Goal: Task Accomplishment & Management: Use online tool/utility

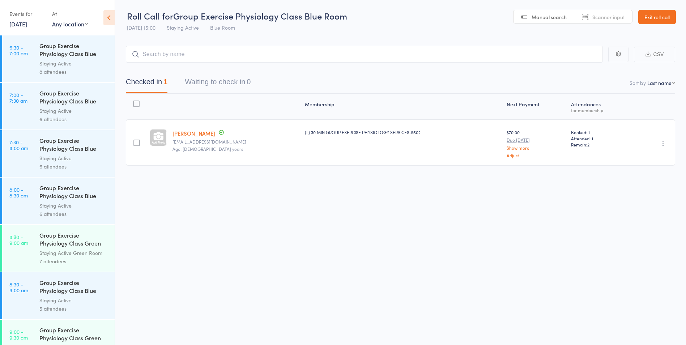
click at [27, 26] on link "[DATE]" at bounding box center [18, 24] width 18 height 8
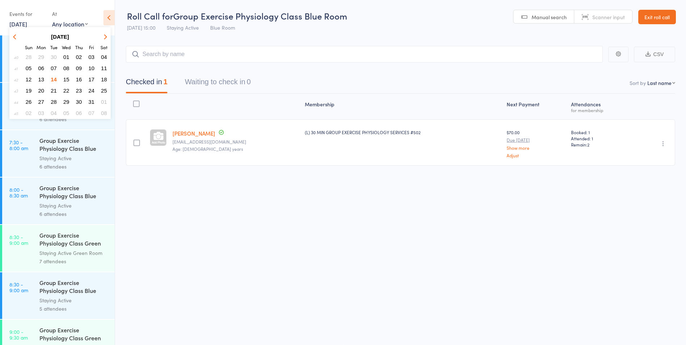
click at [65, 78] on span "15" at bounding box center [66, 79] width 6 height 6
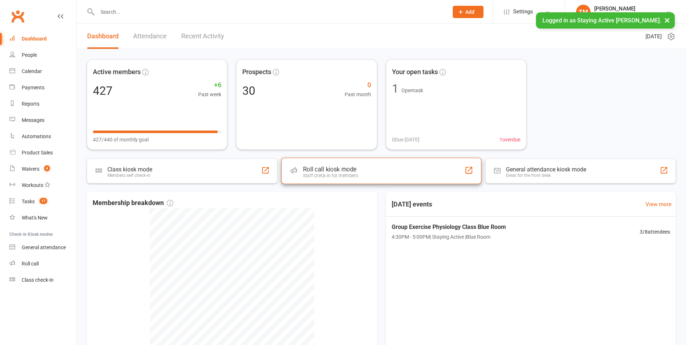
click at [338, 171] on div "Roll call kiosk mode" at bounding box center [330, 169] width 55 height 7
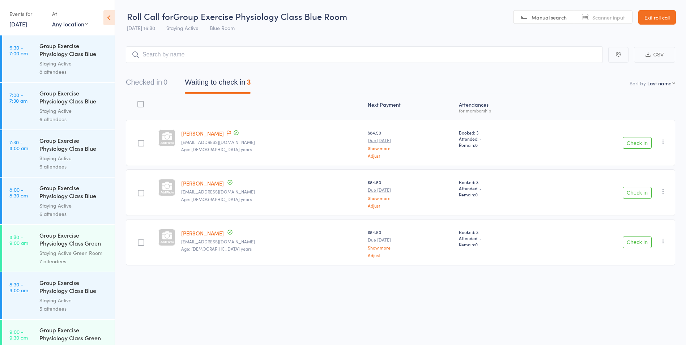
click at [27, 27] on link "[DATE]" at bounding box center [18, 24] width 18 height 8
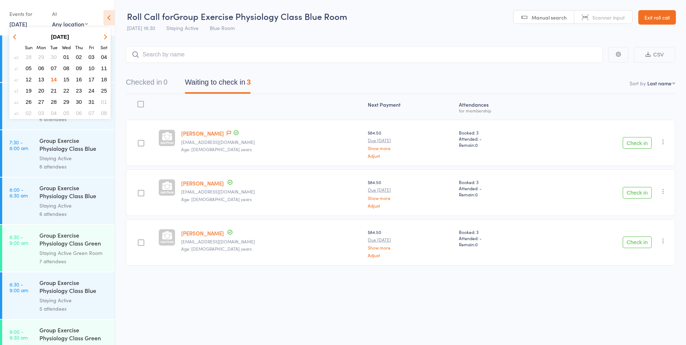
click at [66, 78] on span "15" at bounding box center [66, 79] width 6 height 6
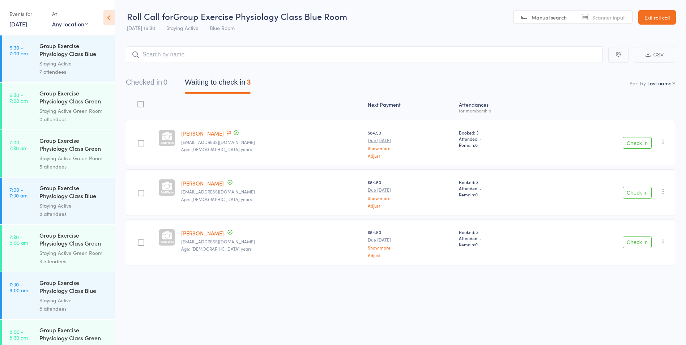
click at [25, 23] on link "15 Oct, 2025" at bounding box center [18, 24] width 18 height 8
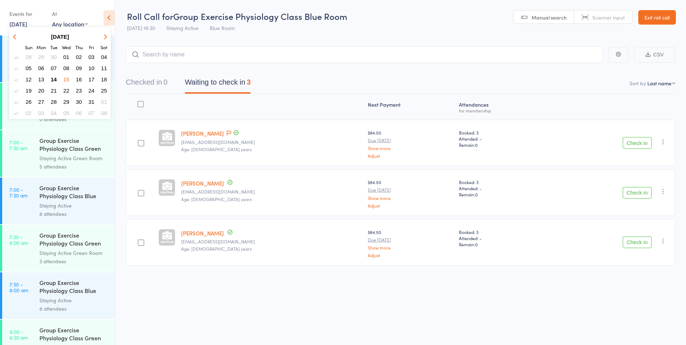
click at [54, 80] on span "14" at bounding box center [54, 79] width 6 height 6
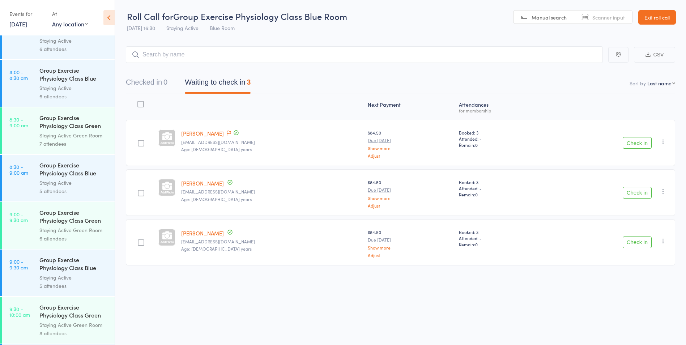
scroll to position [181, 0]
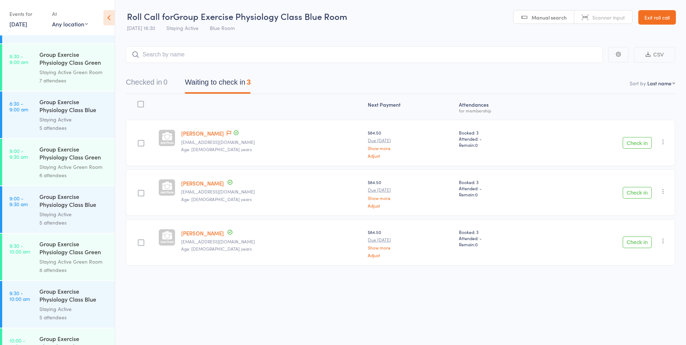
click at [637, 144] on button "Check in" at bounding box center [637, 143] width 29 height 12
click at [638, 144] on button "Check in" at bounding box center [637, 143] width 29 height 12
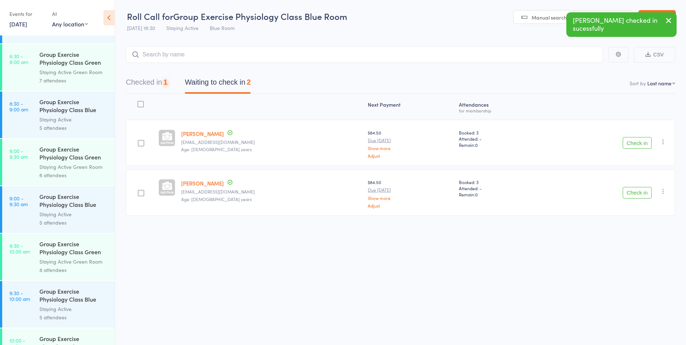
click at [638, 144] on button "Check in" at bounding box center [637, 143] width 29 height 12
click at [639, 144] on button "Check in" at bounding box center [637, 143] width 29 height 12
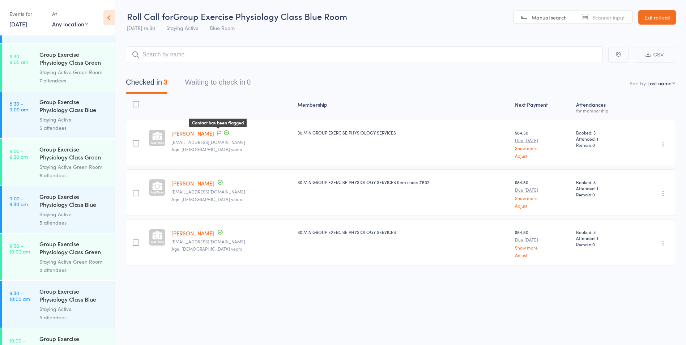
click at [220, 133] on icon at bounding box center [219, 133] width 4 height 5
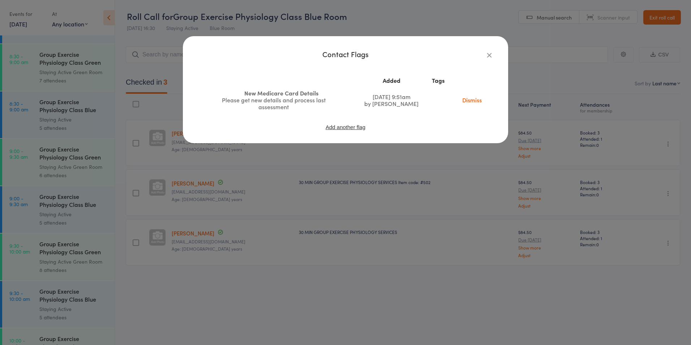
click at [473, 98] on link "Dismiss" at bounding box center [472, 100] width 30 height 8
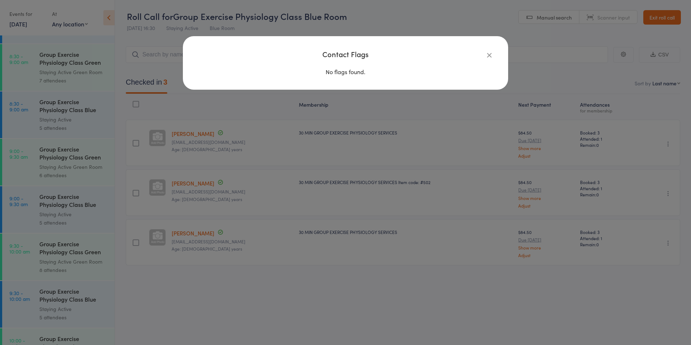
click at [488, 56] on icon "button" at bounding box center [490, 55] width 8 height 8
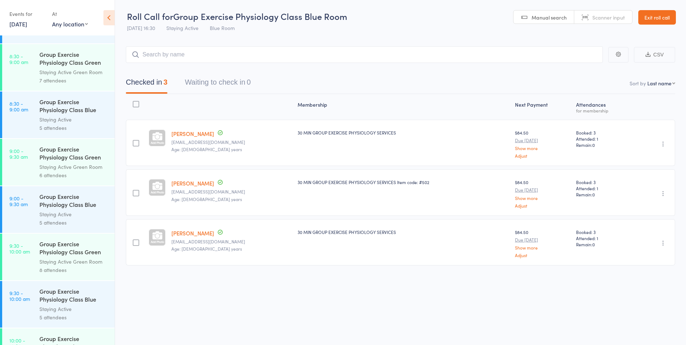
click at [663, 145] on icon "button" at bounding box center [663, 143] width 7 height 7
click at [653, 194] on li "Add Flag" at bounding box center [637, 197] width 60 height 10
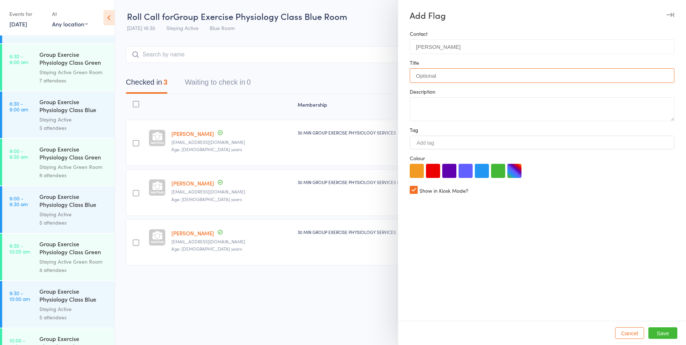
click at [447, 68] on input "text" at bounding box center [542, 75] width 265 height 14
type input "Medicare card"
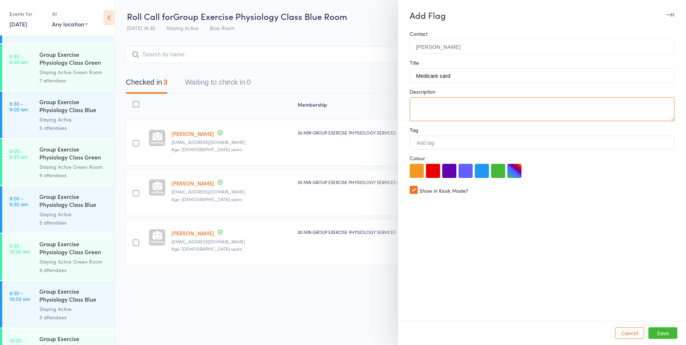
click at [456, 117] on textarea at bounding box center [542, 109] width 265 height 24
type textarea "Gather new medicare card number"
click at [670, 331] on button "Save" at bounding box center [662, 333] width 29 height 12
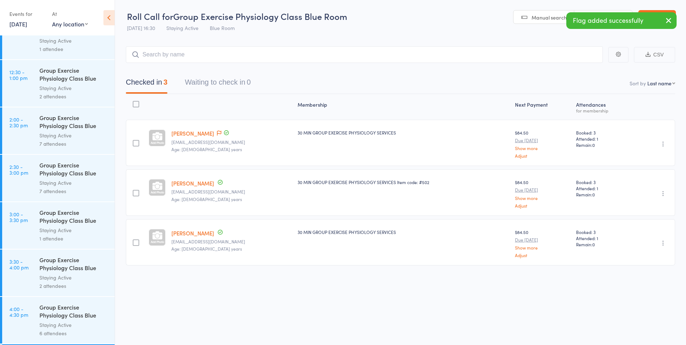
scroll to position [827, 0]
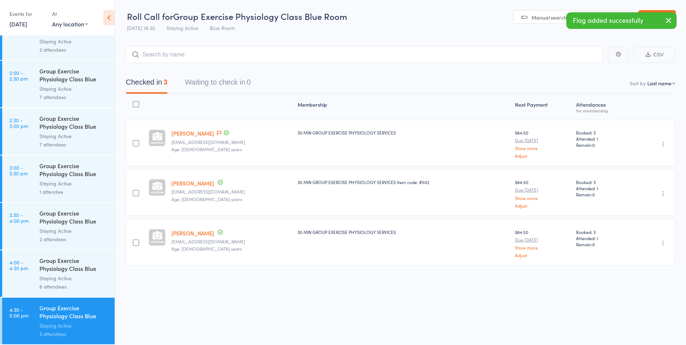
click at [61, 266] on div "Group Exercise Physiology Class Blue Room" at bounding box center [73, 265] width 69 height 18
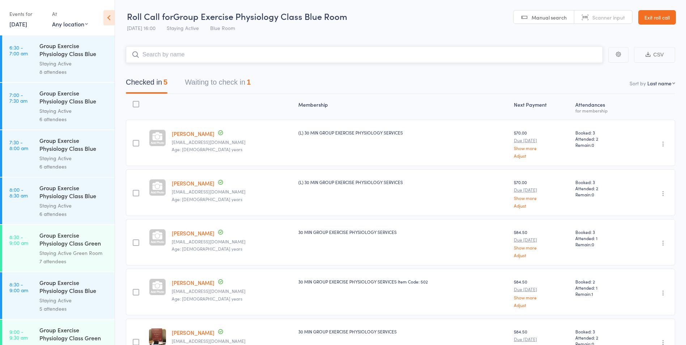
click at [236, 79] on button "Waiting to check in 1" at bounding box center [218, 83] width 66 height 19
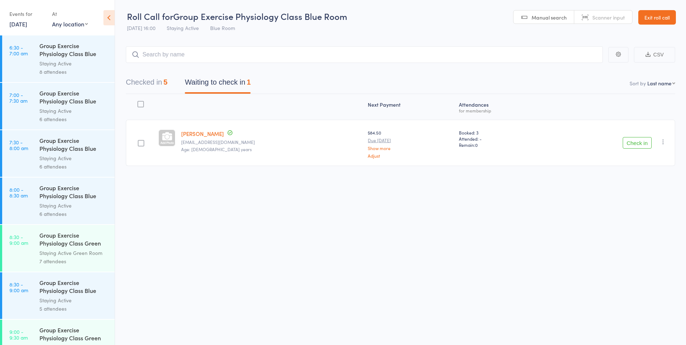
click at [663, 143] on icon "button" at bounding box center [663, 141] width 7 height 7
click at [649, 213] on li "Mark absent" at bounding box center [637, 214] width 60 height 10
click at [665, 17] on link "Exit roll call" at bounding box center [657, 17] width 38 height 14
